Goal: Information Seeking & Learning: Learn about a topic

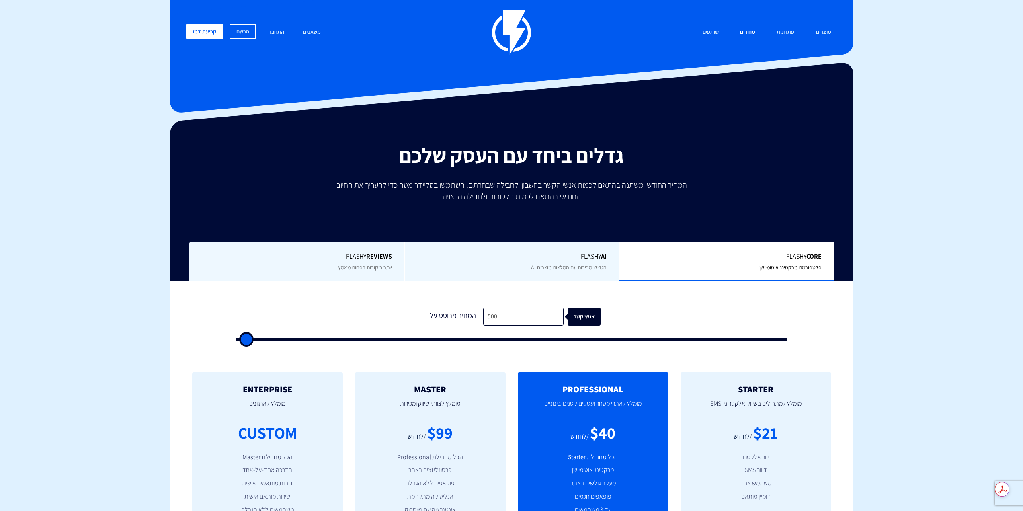
click at [757, 27] on link "מחירים" at bounding box center [747, 32] width 27 height 17
click at [541, 313] on input "500" at bounding box center [523, 316] width 80 height 18
type input "2"
type input "500"
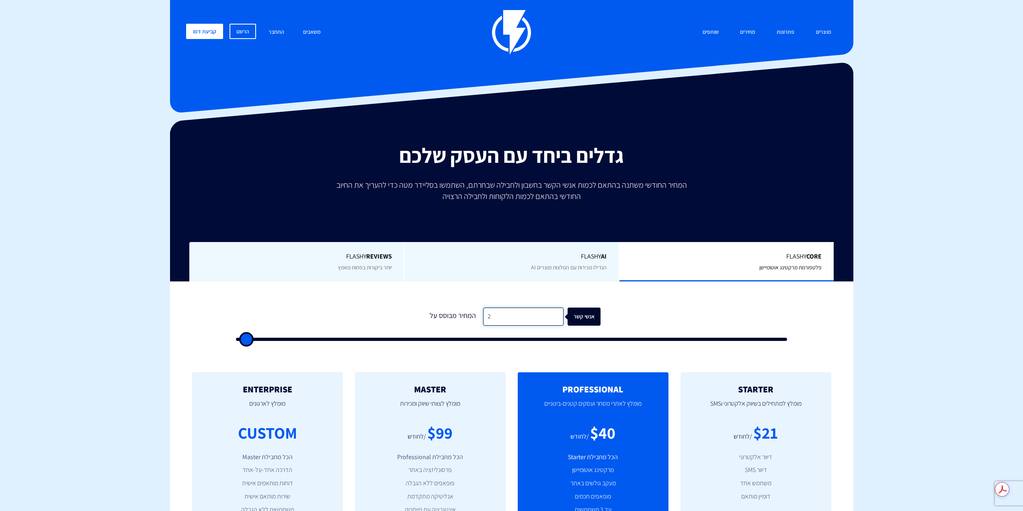
type input "20"
type input "500"
type input "200"
type input "500"
type input "2,000"
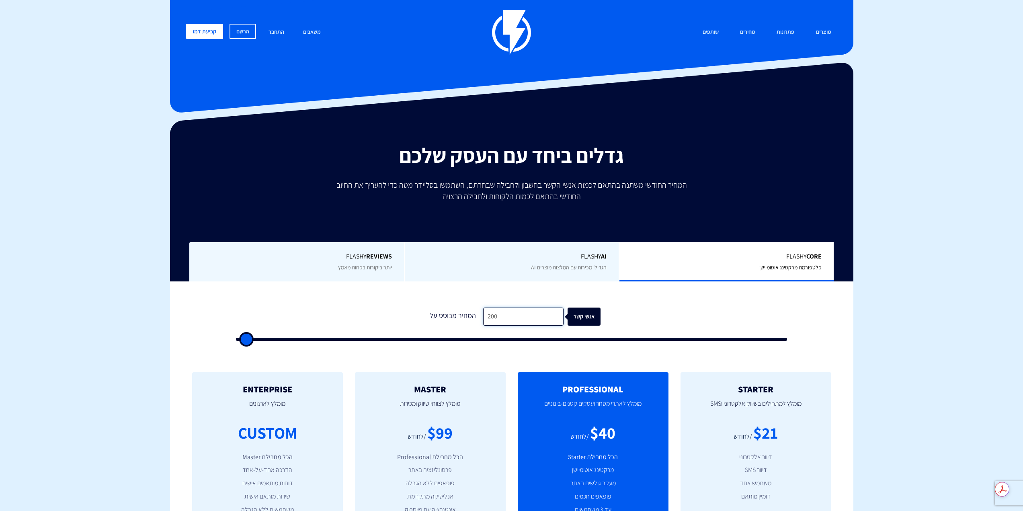
type input "2000"
type input "20,000"
type input "20000"
type input "200,000"
type input "100000"
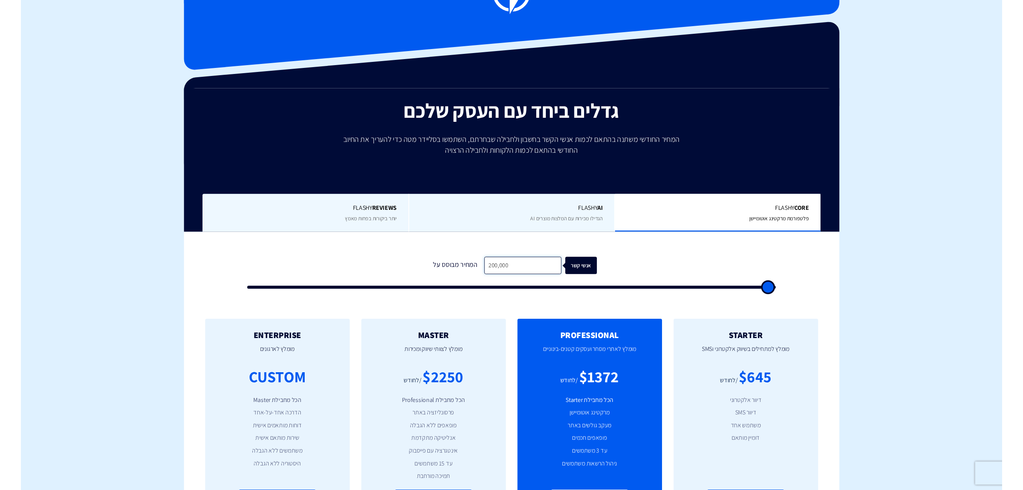
scroll to position [40, 0]
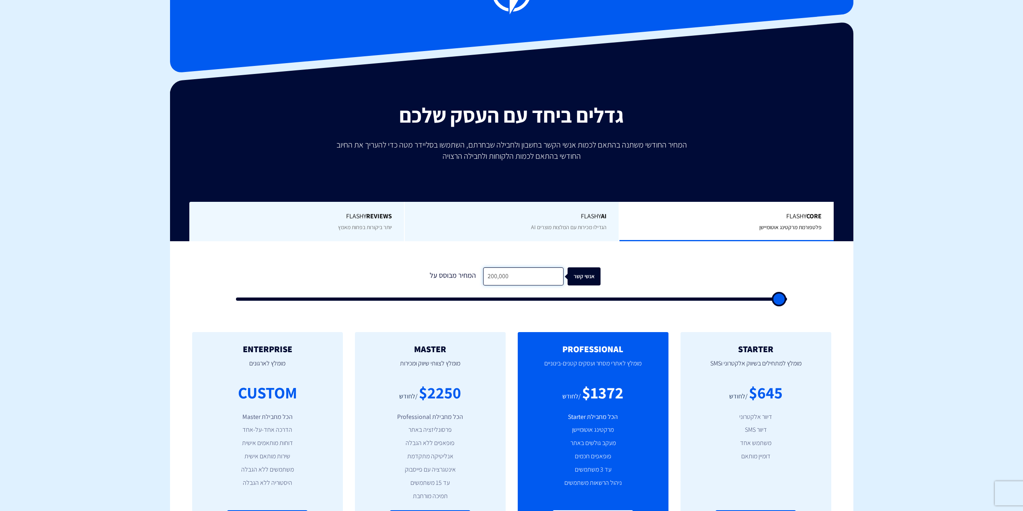
type input "200,000"
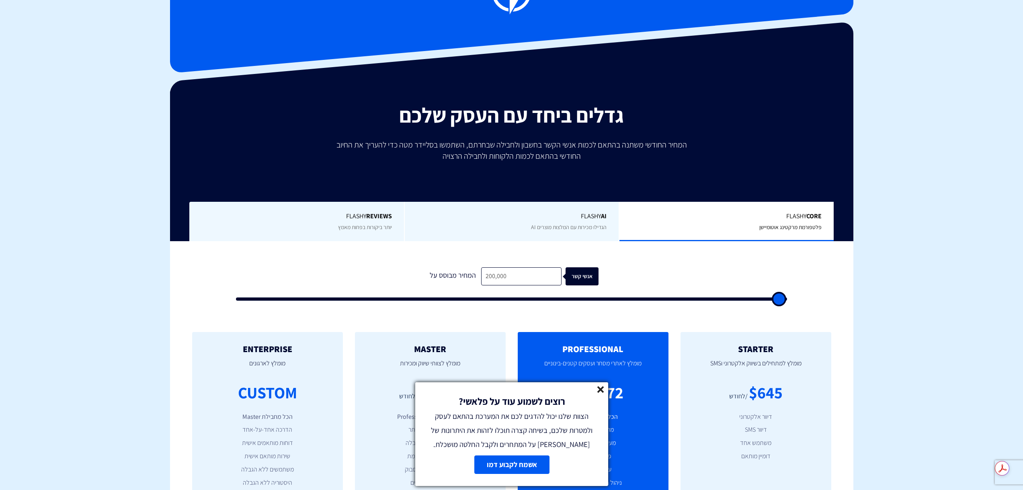
click at [603, 392] on line at bounding box center [600, 390] width 6 height 6
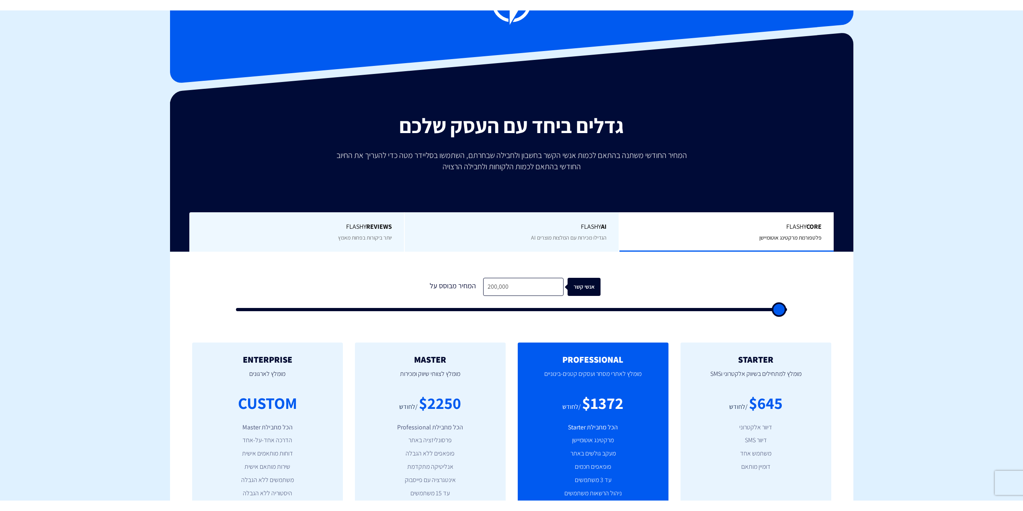
scroll to position [80, 0]
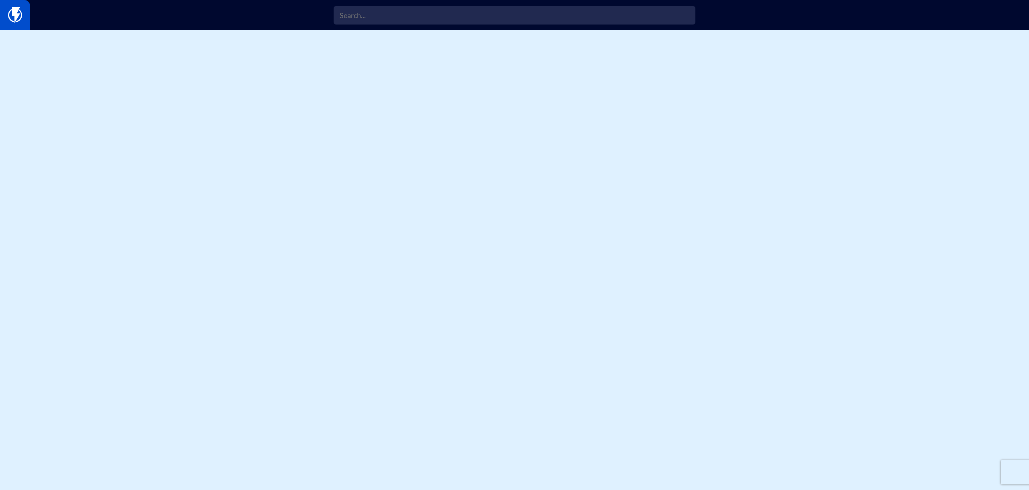
click at [5, 16] on link at bounding box center [15, 15] width 30 height 30
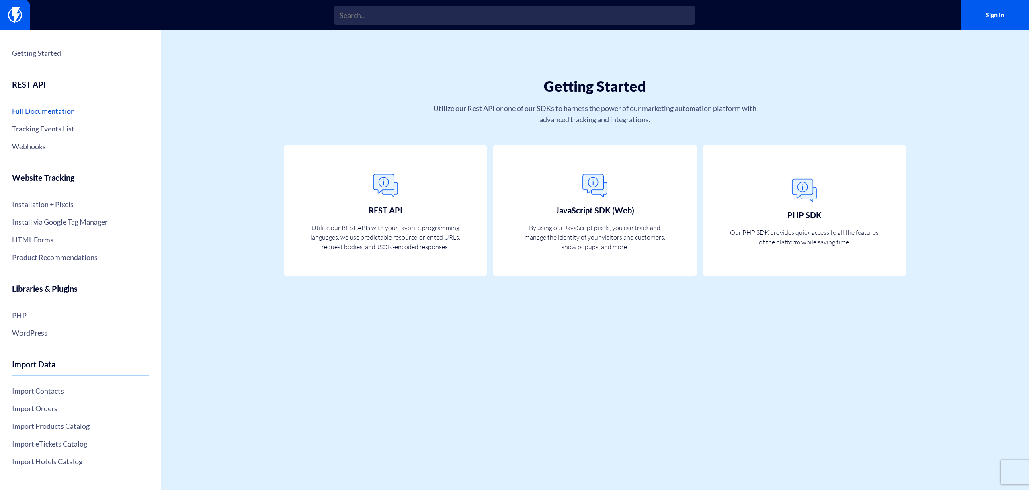
click at [50, 111] on link "Full Documentation" at bounding box center [80, 111] width 137 height 14
